Goal: Task Accomplishment & Management: Manage account settings

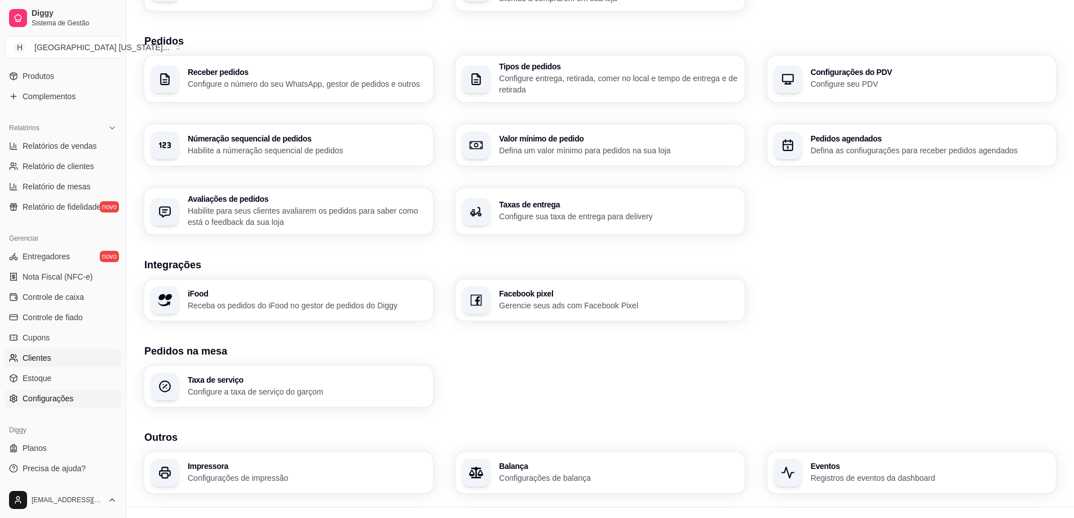
scroll to position [257, 0]
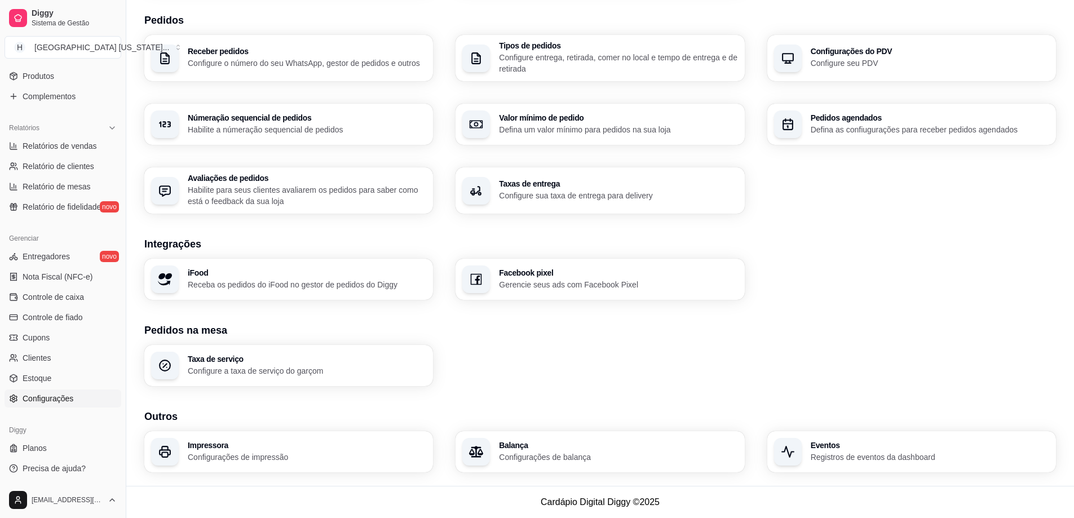
click at [543, 276] on h3 "Facebook pixel" at bounding box center [618, 273] width 238 height 8
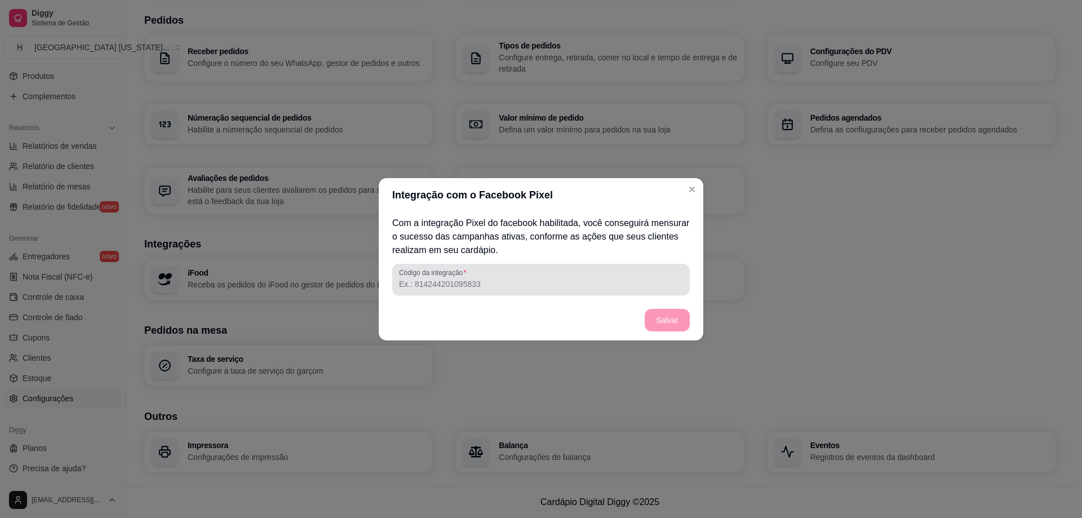
click at [445, 279] on input "Código da integração" at bounding box center [541, 284] width 284 height 11
click at [495, 290] on div at bounding box center [541, 279] width 284 height 23
click at [448, 287] on input "Código da integração" at bounding box center [541, 284] width 284 height 11
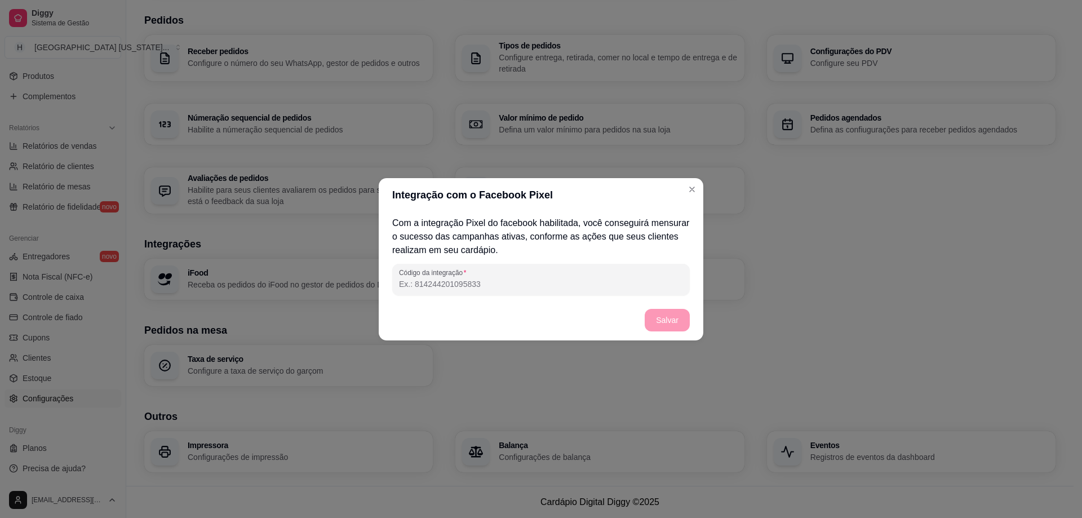
paste input "1143109983955881"
type input "1143109983955881"
click at [684, 322] on button "Salvar" at bounding box center [667, 320] width 45 height 23
click at [660, 319] on button "Salvar" at bounding box center [668, 320] width 44 height 22
click at [665, 329] on button "Salvar" at bounding box center [668, 320] width 44 height 22
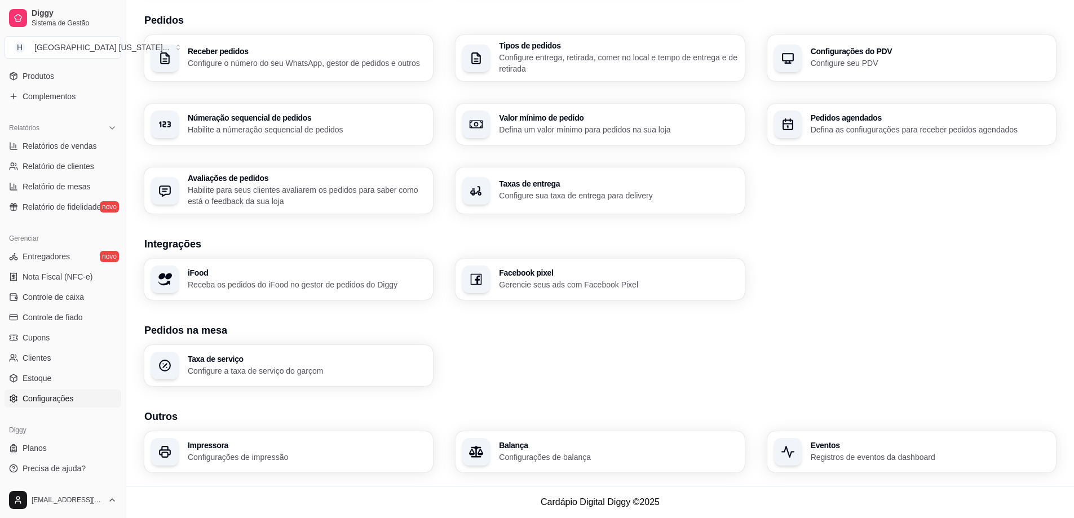
click at [1000, 201] on div "Receber pedidos Configure o número do seu WhatsApp, gestor de pedidos e outros …" at bounding box center [600, 124] width 912 height 179
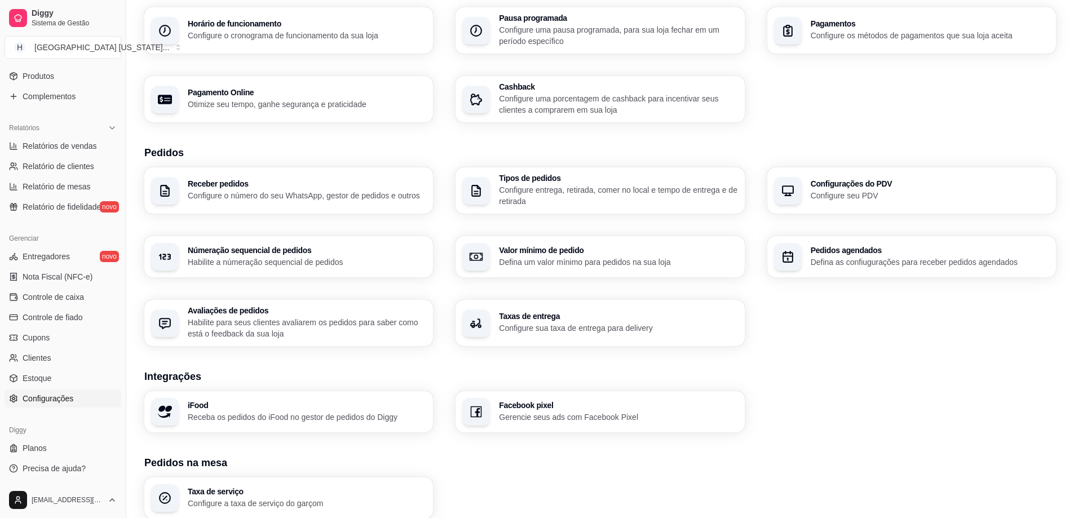
scroll to position [0, 0]
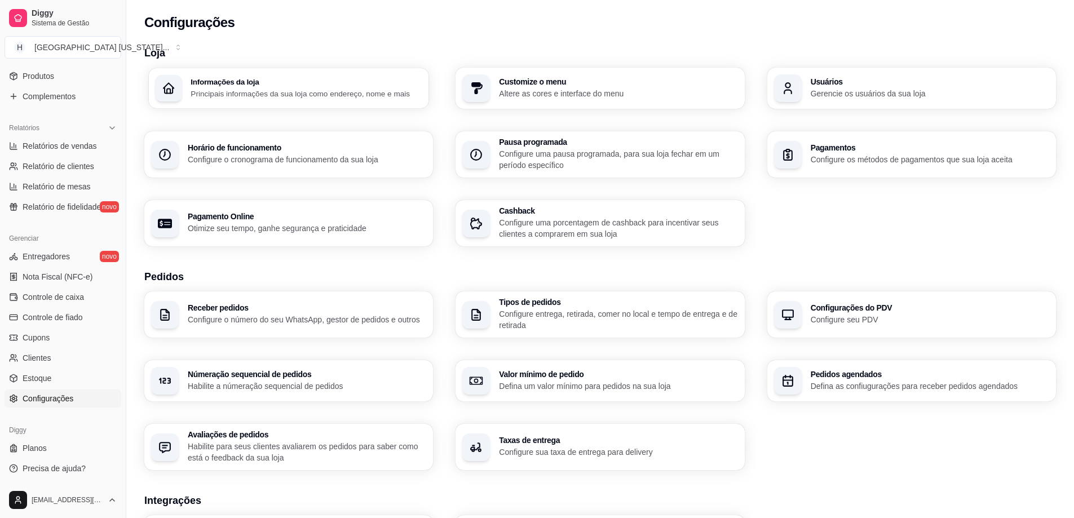
click at [272, 82] on h3 "Informações da loja" at bounding box center [307, 82] width 232 height 8
click at [44, 79] on span "Produtos" at bounding box center [39, 75] width 32 height 11
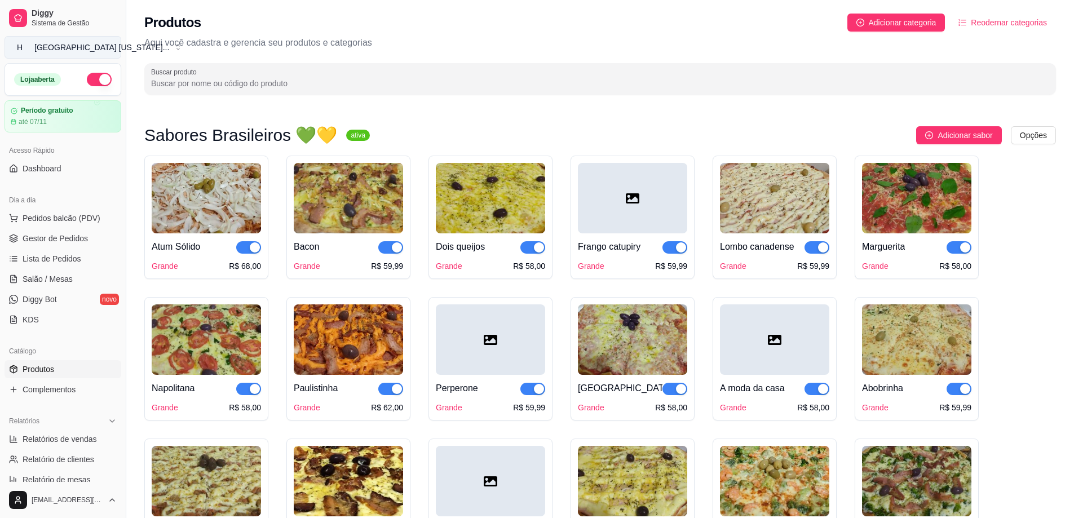
click at [51, 47] on div "[GEOGRAPHIC_DATA] [US_STATE] ..." at bounding box center [101, 47] width 135 height 11
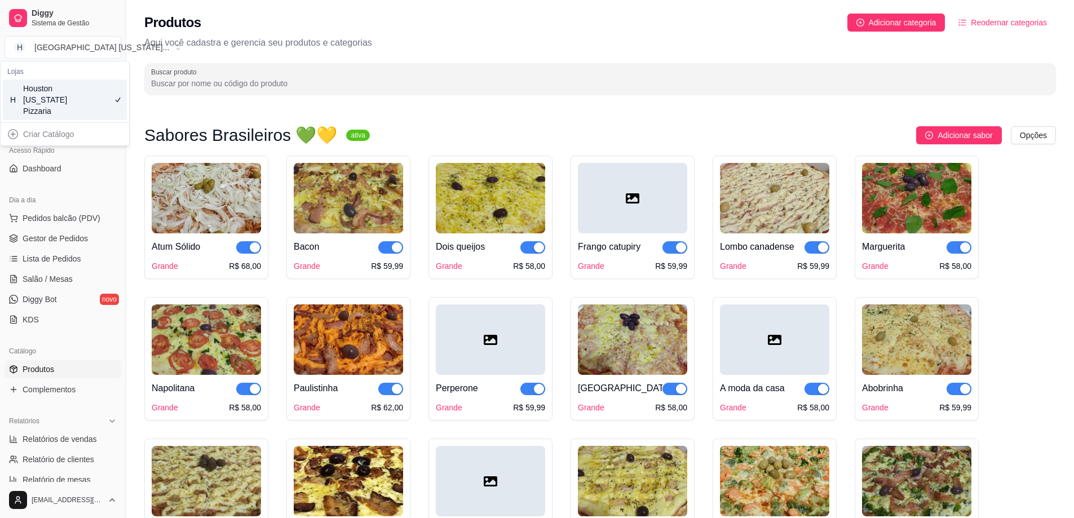
click at [52, 83] on div "Houston [US_STATE] Pizzaria" at bounding box center [48, 100] width 51 height 34
click at [54, 165] on span "Dashboard" at bounding box center [42, 168] width 39 height 11
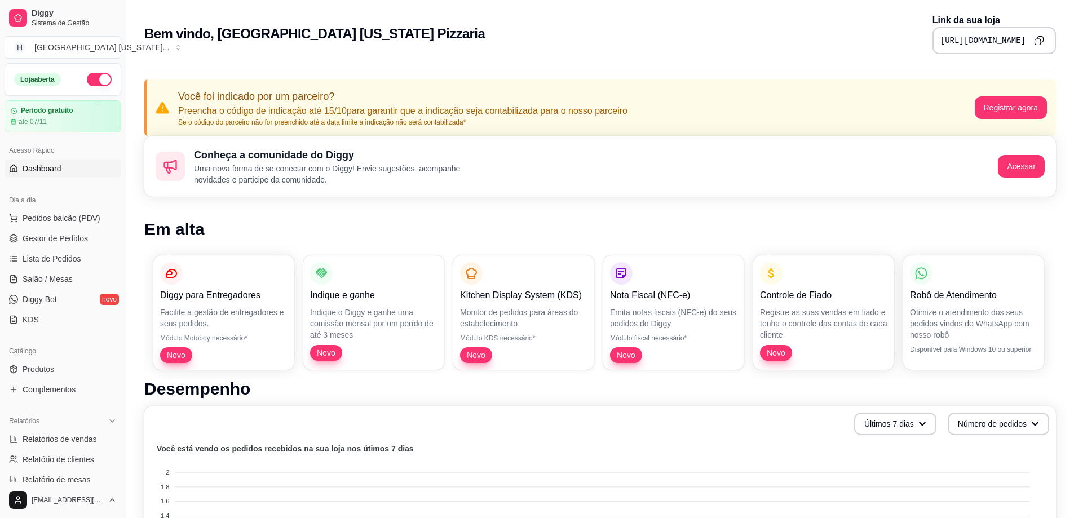
click at [1036, 40] on icon "Copy to clipboard" at bounding box center [1039, 41] width 10 height 10
click at [96, 84] on button "button" at bounding box center [99, 80] width 25 height 14
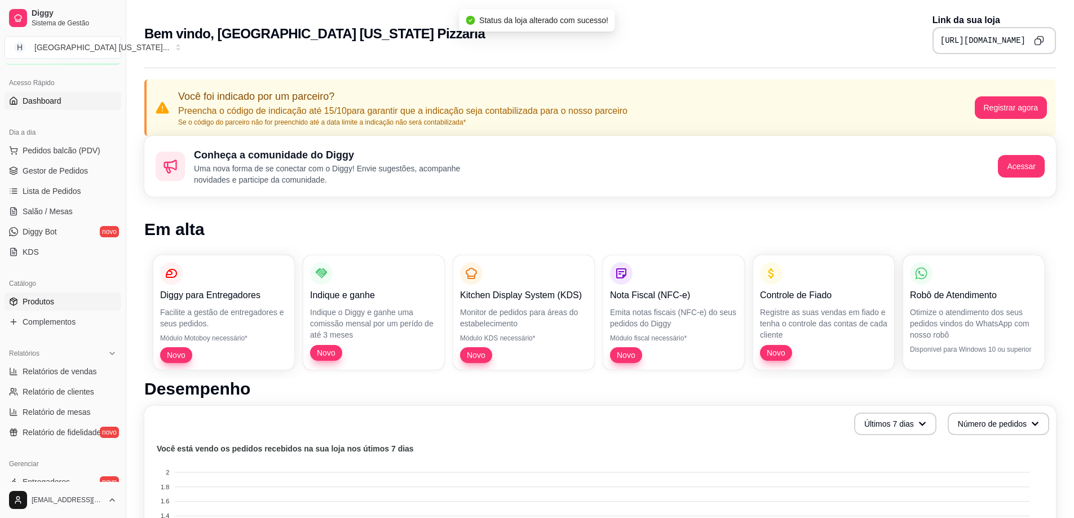
scroll to position [293, 0]
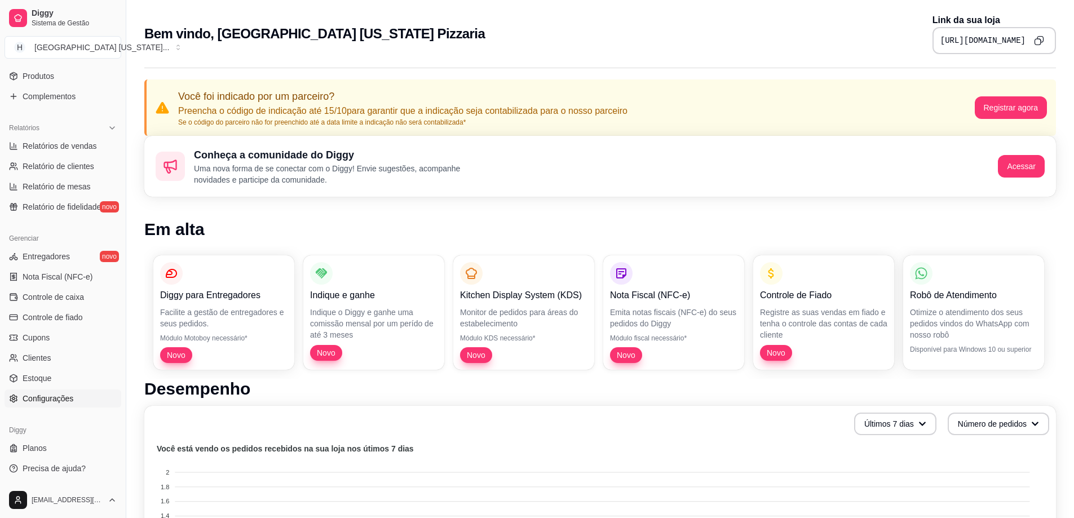
click at [72, 401] on span "Configurações" at bounding box center [48, 398] width 51 height 11
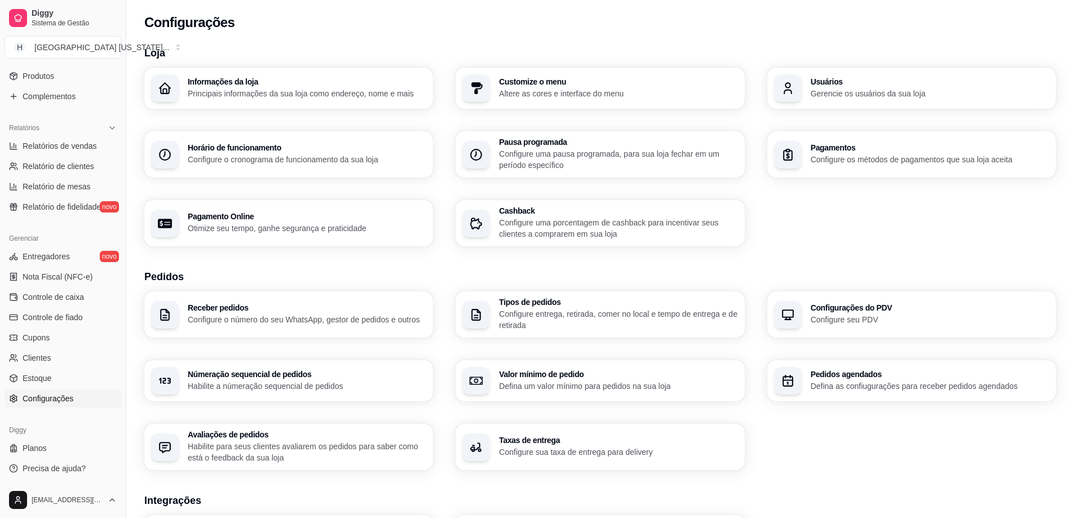
click at [333, 154] on p "Configure o cronograma de funcionamento da sua loja" at bounding box center [307, 159] width 238 height 11
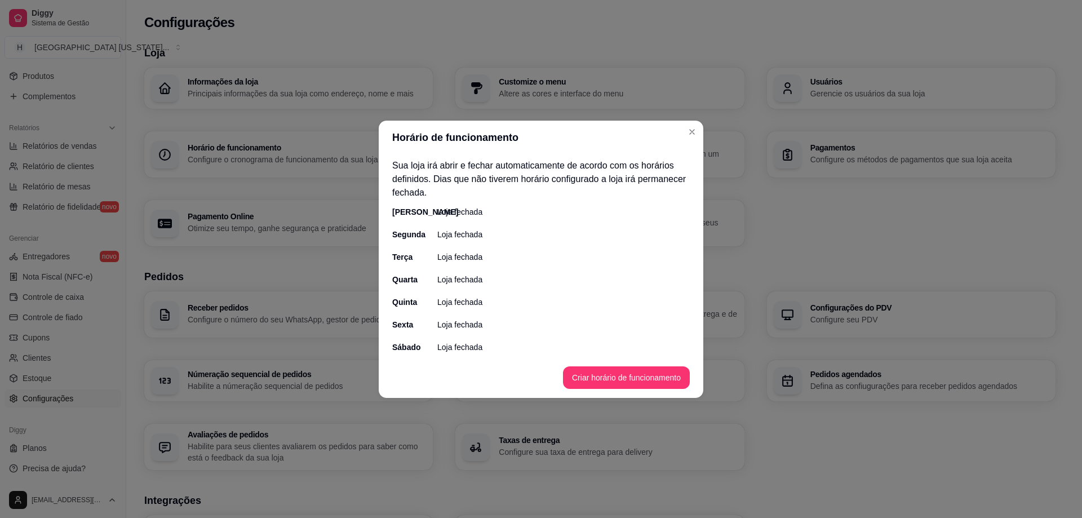
click at [606, 374] on button "Criar horário de funcionamento" at bounding box center [626, 377] width 127 height 23
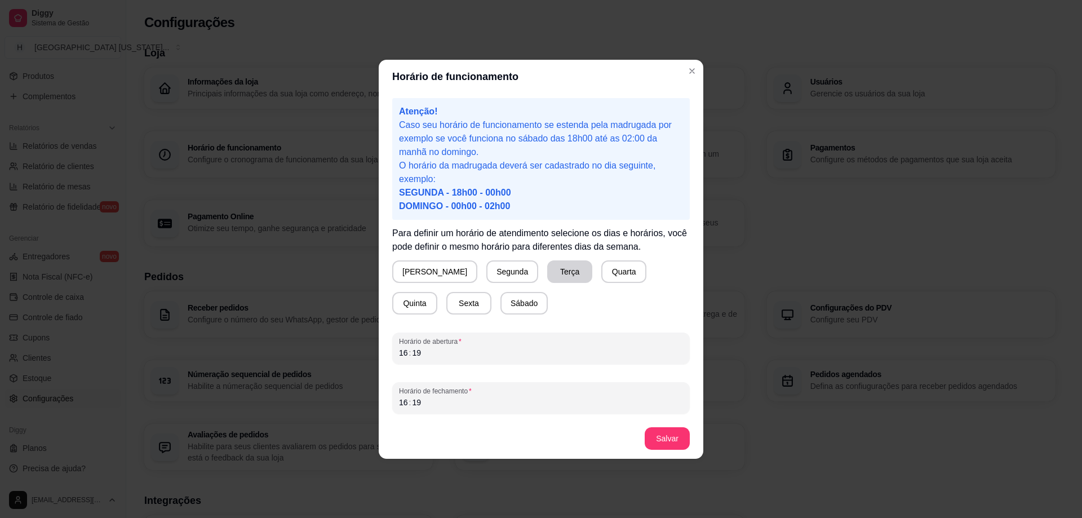
click at [548, 272] on button "Terça" at bounding box center [569, 271] width 45 height 23
click at [602, 268] on button "Quarta" at bounding box center [624, 271] width 45 height 23
click at [547, 269] on button "Terça" at bounding box center [569, 271] width 45 height 23
click at [602, 269] on button "Quarta" at bounding box center [624, 271] width 45 height 23
click at [437, 292] on button "Quinta" at bounding box center [415, 303] width 44 height 22
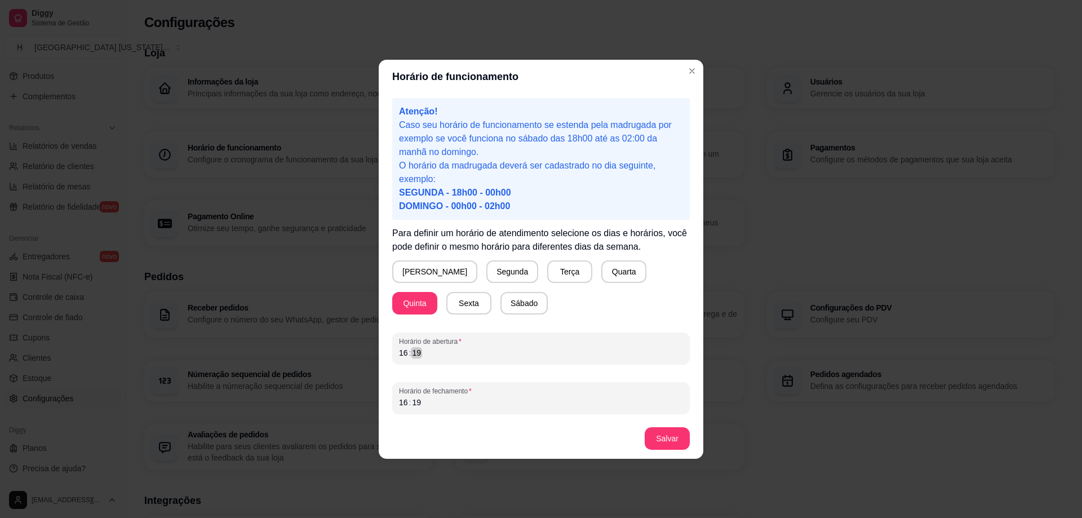
click at [482, 359] on div "16 : 19" at bounding box center [541, 353] width 284 height 14
click at [403, 355] on div "16" at bounding box center [403, 352] width 11 height 11
click at [406, 406] on div "16" at bounding box center [403, 402] width 11 height 11
click at [447, 311] on button "Sexta" at bounding box center [469, 303] width 44 height 22
click at [438, 292] on button "Quinta" at bounding box center [414, 303] width 45 height 23
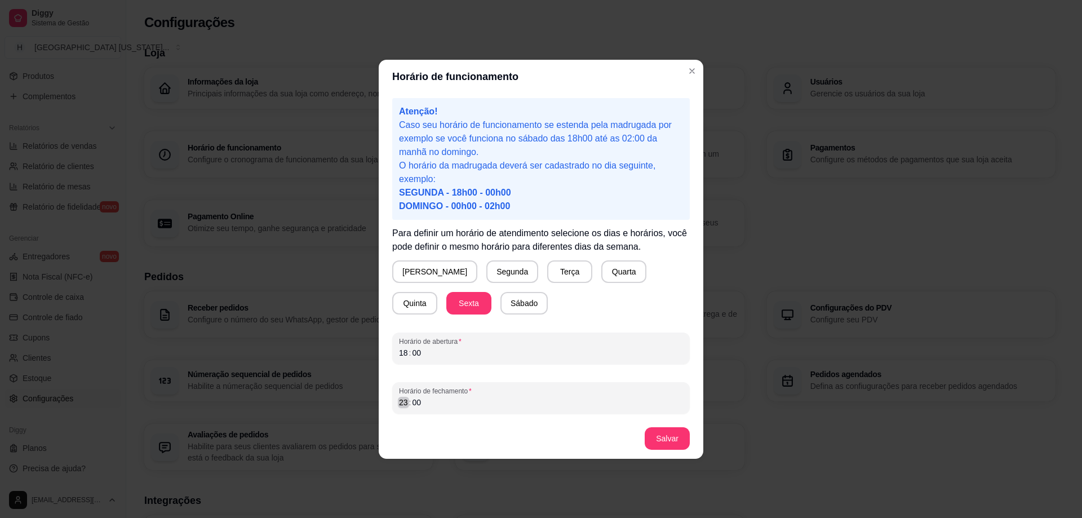
click at [400, 404] on div "23" at bounding box center [403, 402] width 11 height 11
click at [501, 303] on button "Sábado" at bounding box center [524, 303] width 47 height 23
click at [447, 308] on button "Sexta" at bounding box center [469, 303] width 45 height 23
click at [438, 292] on button "Quinta" at bounding box center [414, 303] width 45 height 23
click at [602, 278] on button "Quarta" at bounding box center [624, 271] width 44 height 22
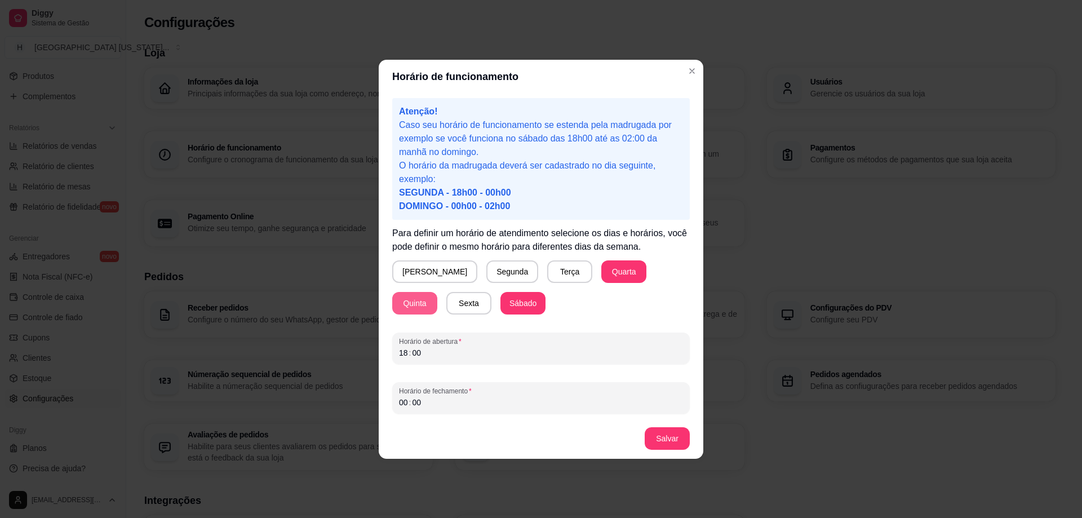
click at [438, 292] on button "Quinta" at bounding box center [414, 303] width 45 height 23
click at [501, 307] on button "Sábado" at bounding box center [523, 303] width 44 height 22
click at [438, 292] on button "Quinta" at bounding box center [414, 303] width 45 height 23
click at [602, 272] on button "Quarta" at bounding box center [624, 271] width 45 height 23
click at [401, 277] on button "[PERSON_NAME]" at bounding box center [434, 271] width 85 height 23
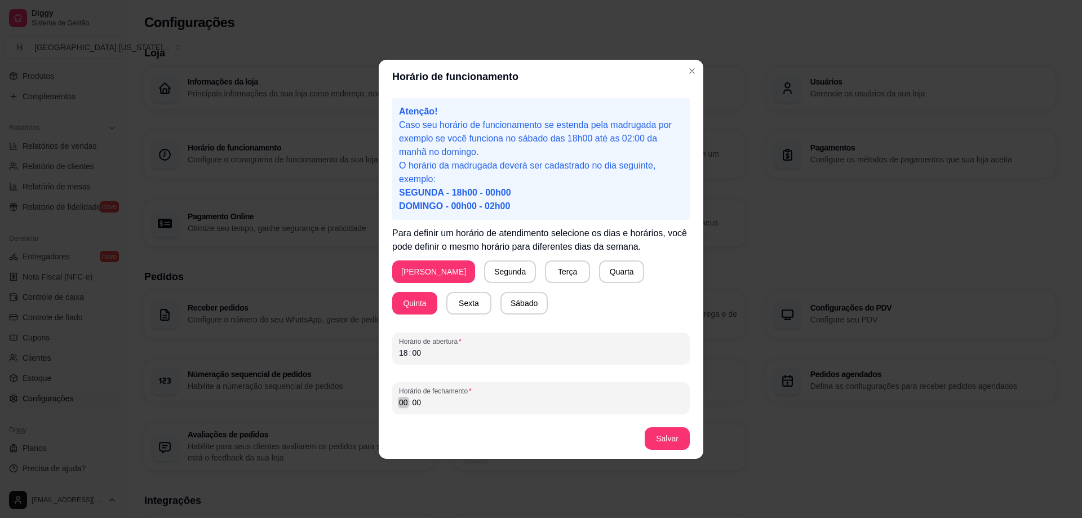
click at [403, 401] on div "00" at bounding box center [403, 402] width 11 height 11
click at [683, 439] on button "Salvar" at bounding box center [668, 438] width 44 height 22
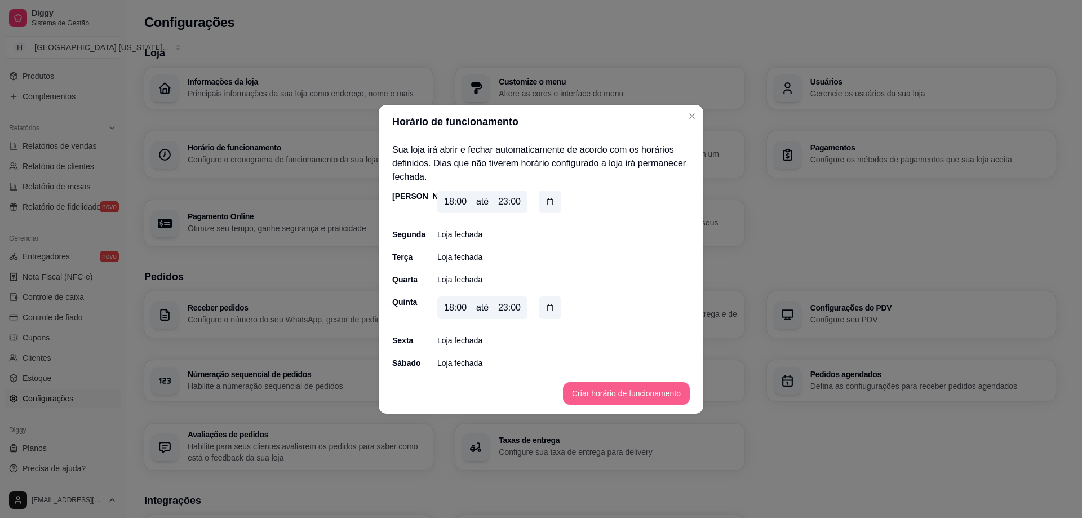
click at [651, 396] on button "Criar horário de funcionamento" at bounding box center [626, 393] width 127 height 23
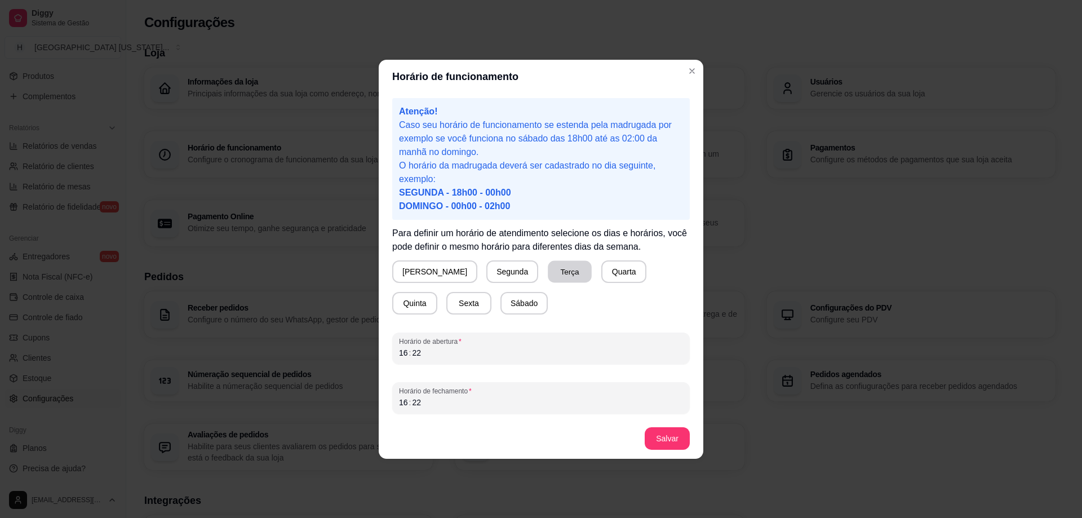
click at [554, 272] on button "Terça" at bounding box center [570, 271] width 44 height 22
click at [602, 272] on button "Quarta" at bounding box center [624, 271] width 45 height 23
drag, startPoint x: 399, startPoint y: 350, endPoint x: 411, endPoint y: 350, distance: 12.4
click at [399, 350] on div "16" at bounding box center [403, 352] width 11 height 11
click at [423, 353] on div "16 : 22" at bounding box center [541, 353] width 284 height 14
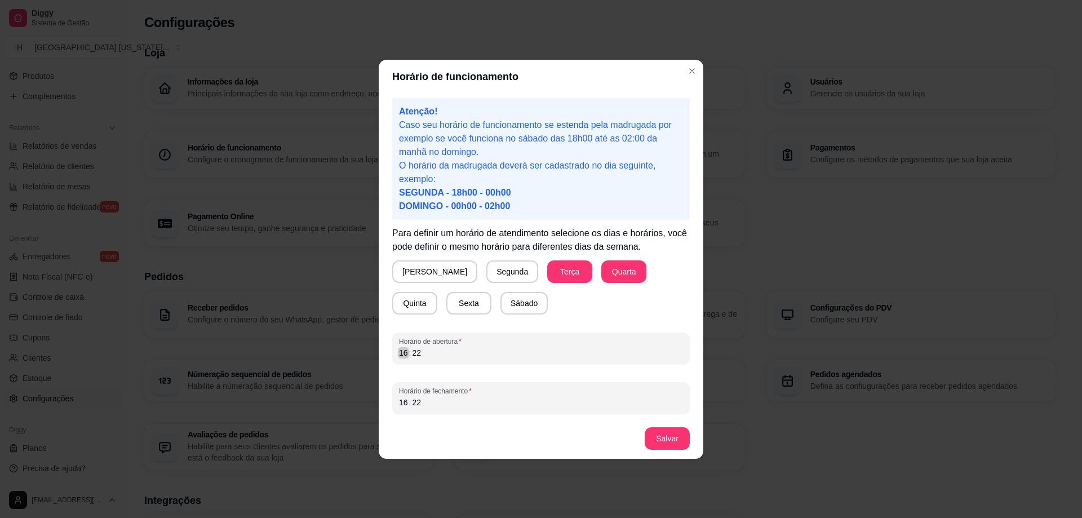
click at [400, 360] on div "Horário de abertura 16 : 22" at bounding box center [541, 349] width 298 height 32
click at [405, 357] on div "16" at bounding box center [403, 352] width 11 height 11
click at [418, 353] on div "22" at bounding box center [416, 352] width 11 height 11
click at [403, 355] on div "16" at bounding box center [403, 352] width 11 height 11
click at [416, 354] on div "22" at bounding box center [416, 352] width 11 height 11
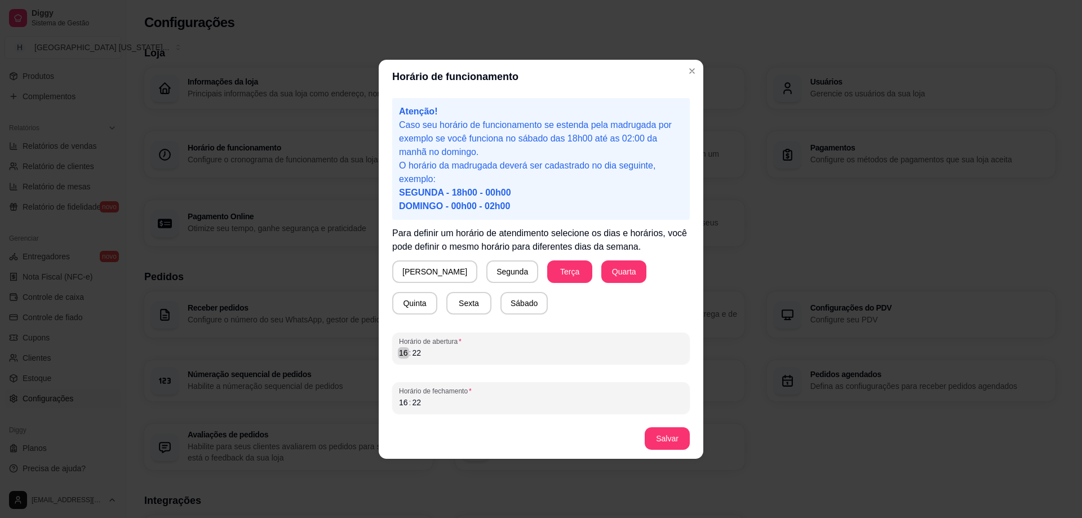
click at [404, 353] on div "16" at bounding box center [403, 352] width 11 height 11
click at [412, 357] on div "22" at bounding box center [416, 352] width 11 height 11
click at [403, 350] on div "16" at bounding box center [403, 352] width 11 height 11
click at [410, 403] on div ":" at bounding box center [410, 402] width 5 height 11
click at [670, 441] on button "Salvar" at bounding box center [667, 438] width 45 height 23
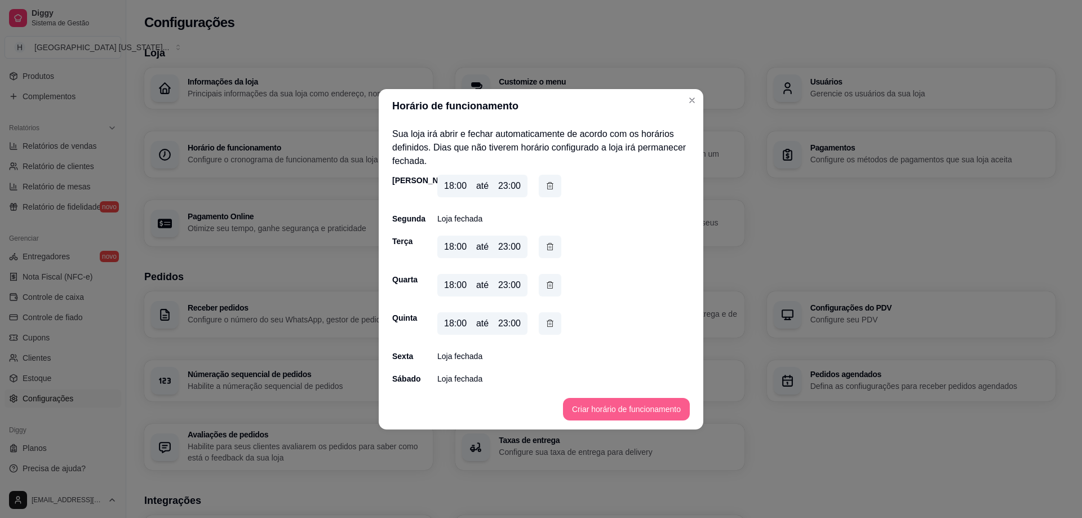
click at [587, 406] on button "Criar horário de funcionamento" at bounding box center [626, 409] width 127 height 23
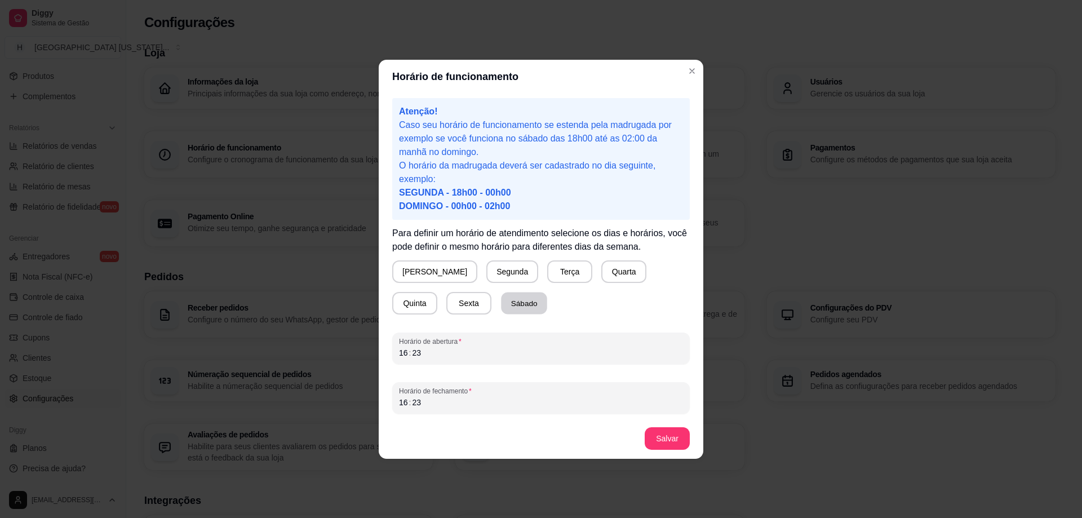
click at [501, 306] on button "Sábado" at bounding box center [524, 303] width 46 height 22
click at [447, 306] on button "Sexta" at bounding box center [469, 303] width 45 height 23
click at [400, 356] on div "16" at bounding box center [403, 352] width 11 height 11
drag, startPoint x: 397, startPoint y: 407, endPoint x: 414, endPoint y: 405, distance: 17.1
click at [398, 407] on div "Horário de fechamento 16 : 23" at bounding box center [541, 398] width 298 height 32
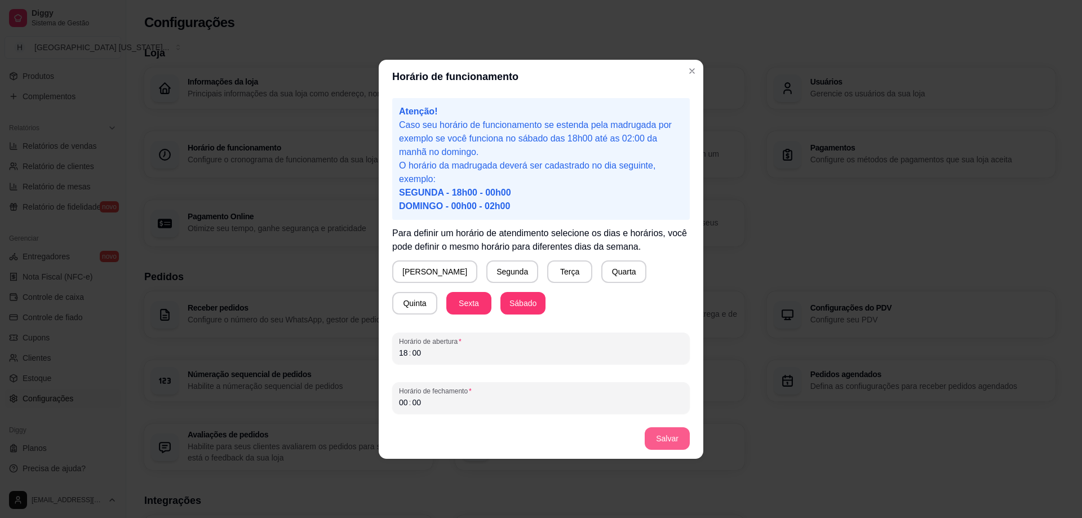
click at [683, 436] on button "Salvar" at bounding box center [667, 438] width 45 height 23
click at [668, 443] on button "Salvar" at bounding box center [667, 438] width 45 height 23
click at [655, 428] on button "Salvar" at bounding box center [667, 438] width 45 height 23
click at [655, 438] on button "Salvar" at bounding box center [668, 438] width 44 height 22
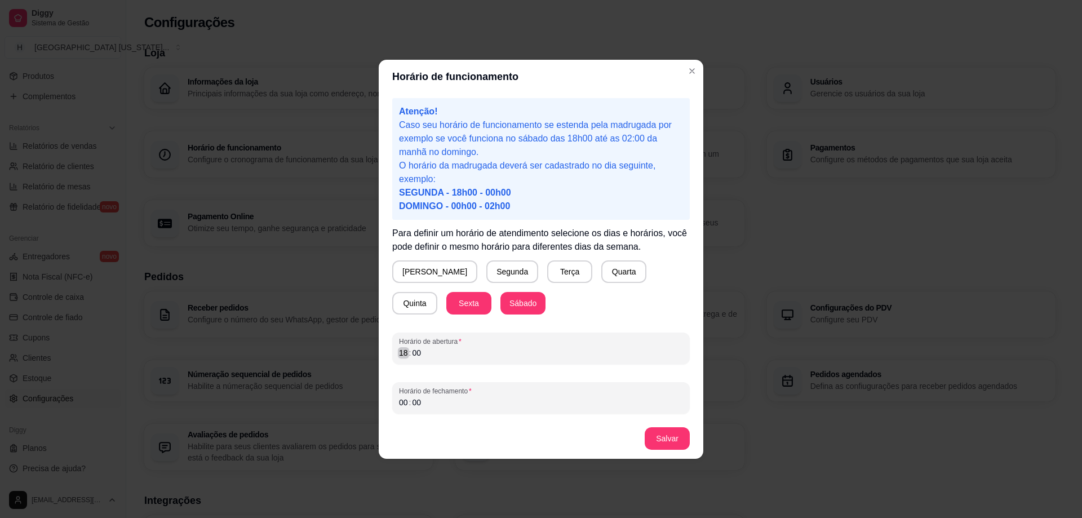
click at [409, 353] on div ":" at bounding box center [410, 352] width 5 height 11
click at [404, 405] on div "00" at bounding box center [403, 402] width 11 height 11
click at [656, 434] on button "Salvar" at bounding box center [667, 438] width 45 height 23
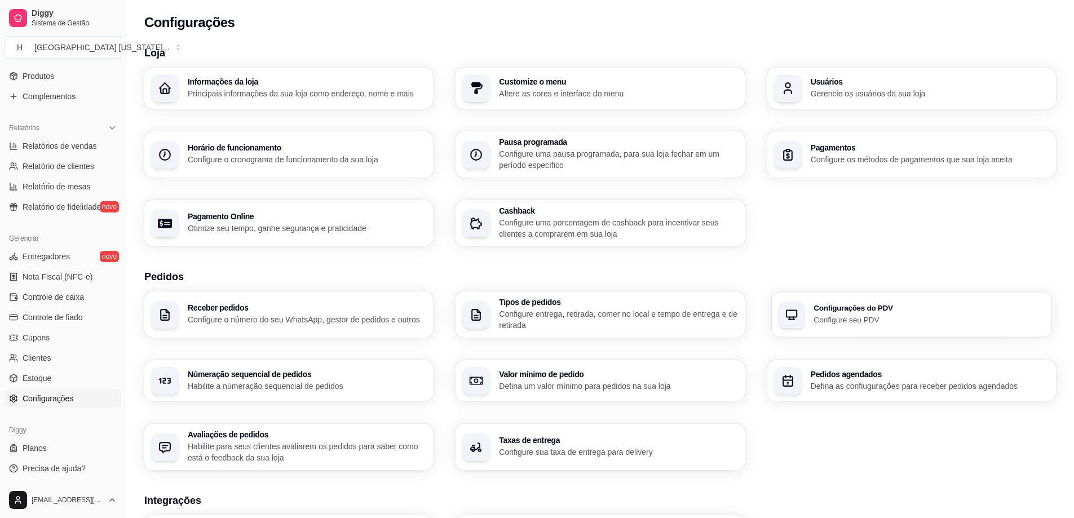
click at [875, 310] on h3 "Configurações do PDV" at bounding box center [930, 308] width 232 height 8
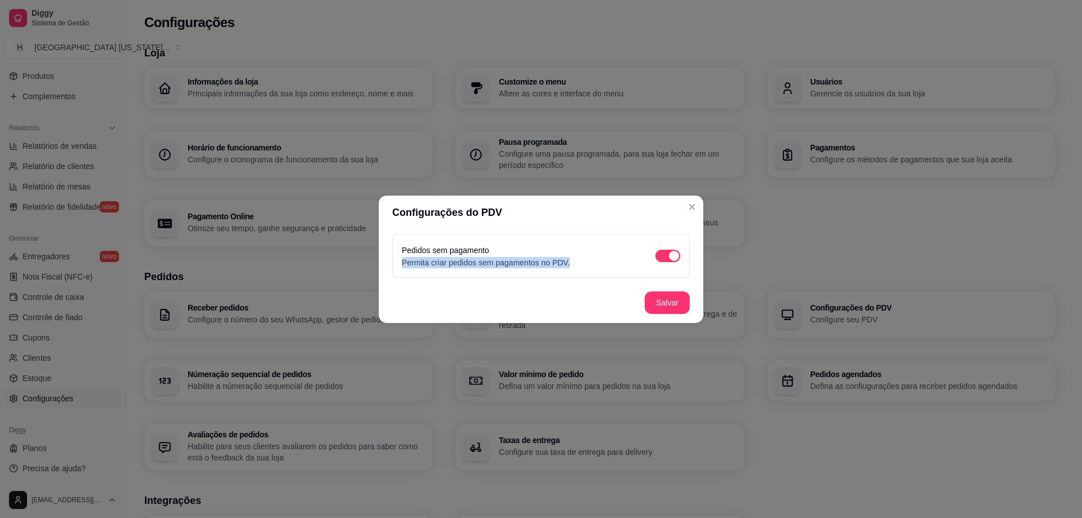
drag, startPoint x: 578, startPoint y: 266, endPoint x: 300, endPoint y: 266, distance: 278.0
click at [300, 266] on div "Configurações do PDV Pedidos sem pagamento Permita criar pedidos sem pagamentos…" at bounding box center [541, 259] width 1082 height 518
click at [611, 264] on div "Pedidos sem pagamento Permita criar pedidos sem pagamentos no PDV." at bounding box center [541, 256] width 279 height 25
drag, startPoint x: 552, startPoint y: 263, endPoint x: 565, endPoint y: 262, distance: 13.1
click at [565, 262] on p "Permita criar pedidos sem pagamentos no PDV." at bounding box center [486, 262] width 168 height 11
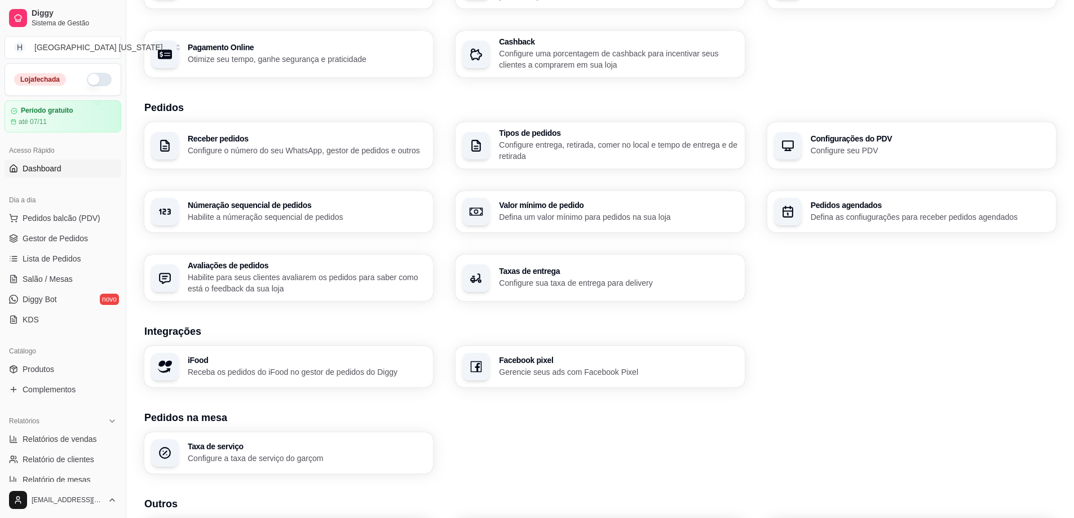
click at [56, 165] on span "Dashboard" at bounding box center [42, 168] width 39 height 11
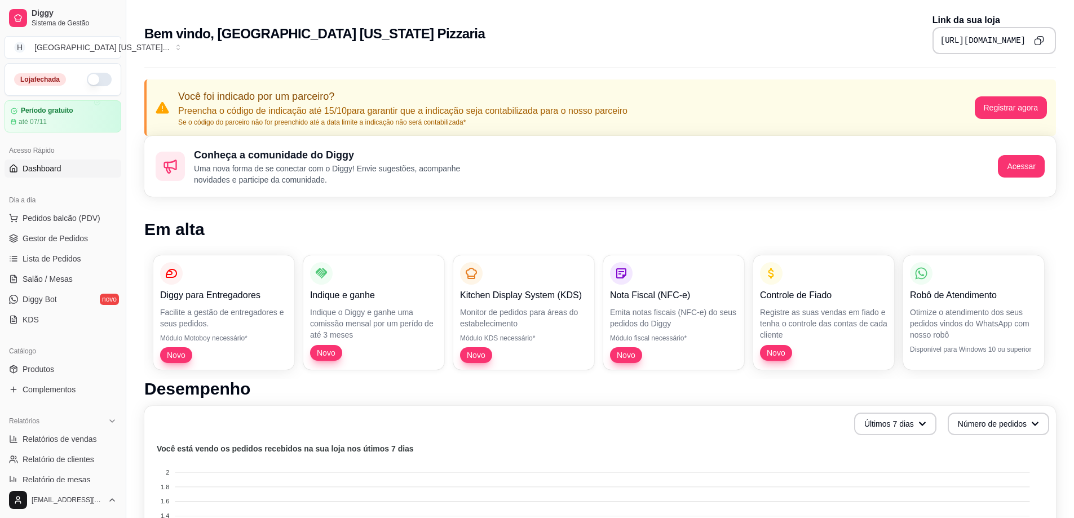
click at [90, 85] on button "button" at bounding box center [99, 80] width 25 height 14
click at [1041, 41] on icon "Copy to clipboard" at bounding box center [1040, 40] width 2 height 2
